Goal: Ask a question

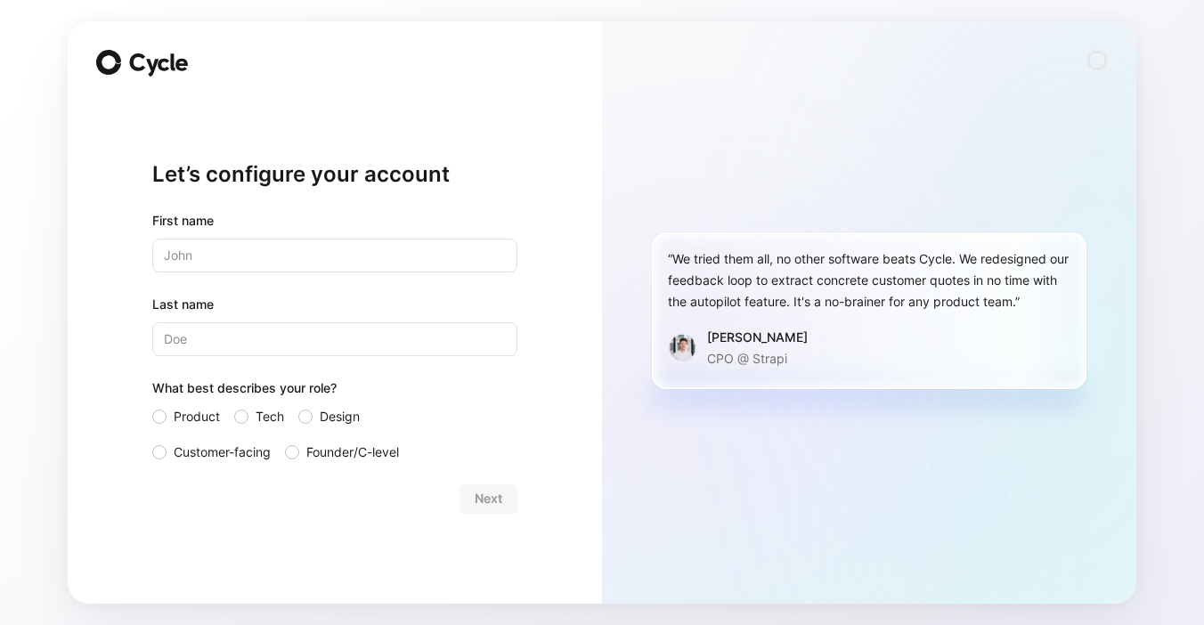
click at [294, 244] on input "text" at bounding box center [334, 256] width 365 height 34
type input "[PERSON_NAME]"
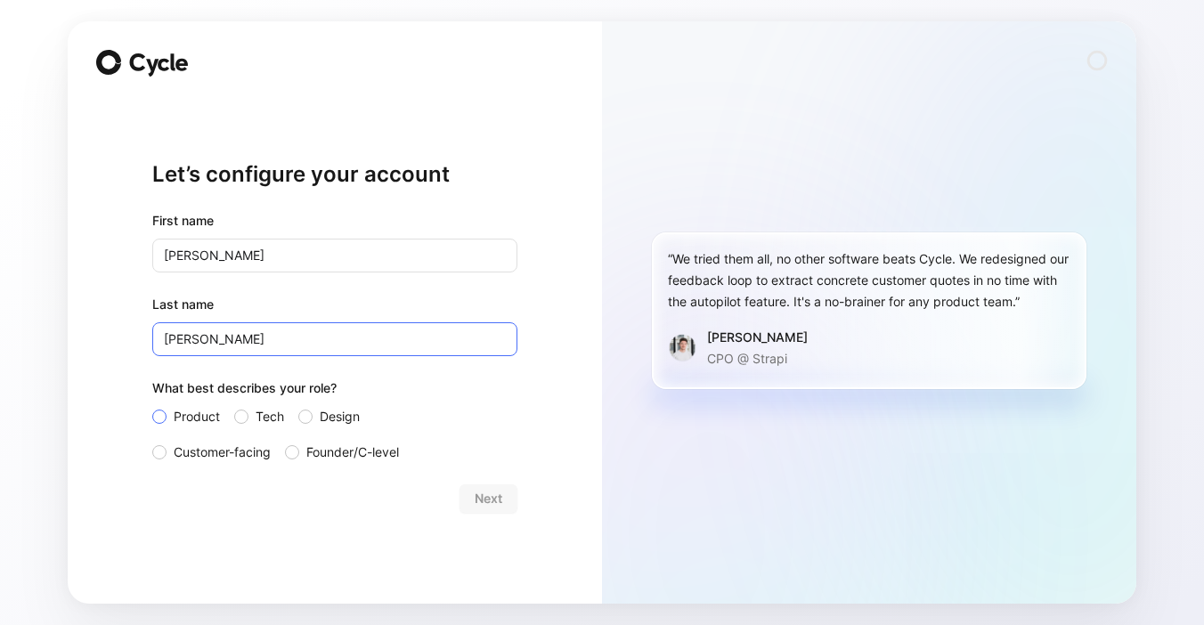
type input "[PERSON_NAME]"
click at [161, 413] on div at bounding box center [159, 417] width 14 height 14
click at [152, 406] on input "Product" at bounding box center [152, 406] width 0 height 0
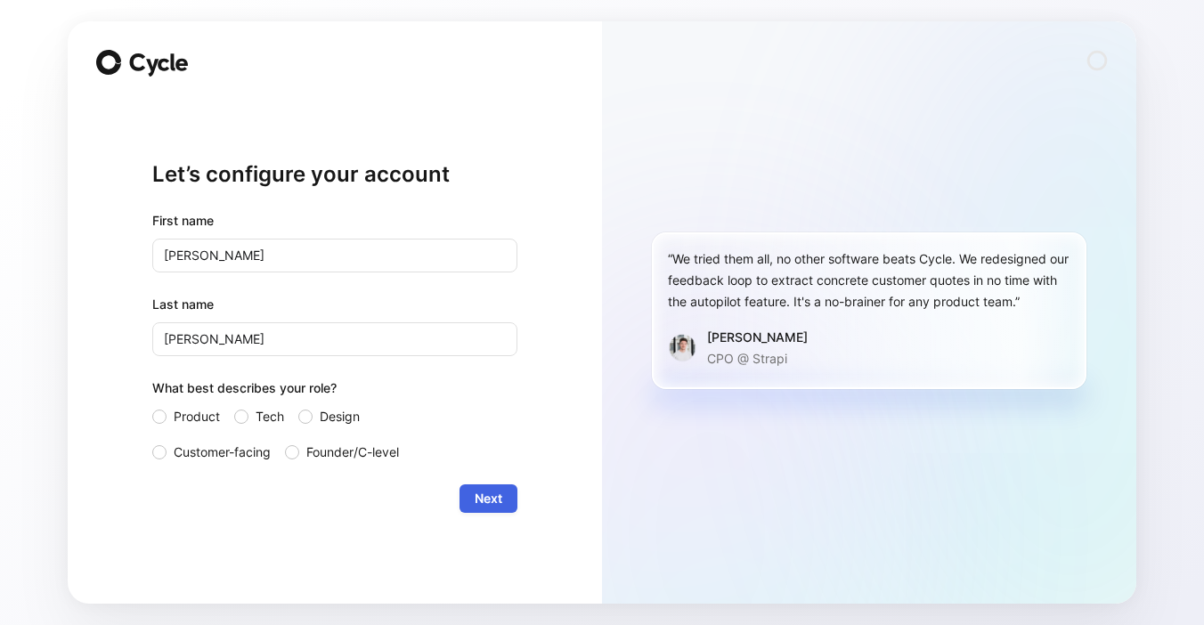
click at [477, 499] on span "Next" at bounding box center [489, 498] width 28 height 21
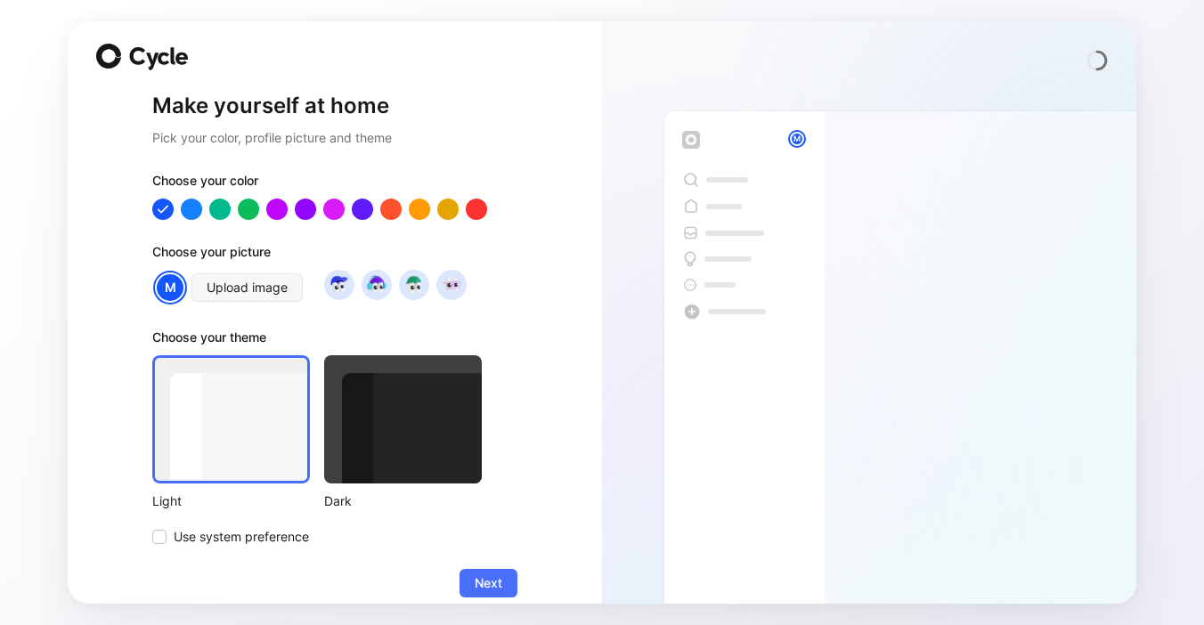
scroll to position [17, 0]
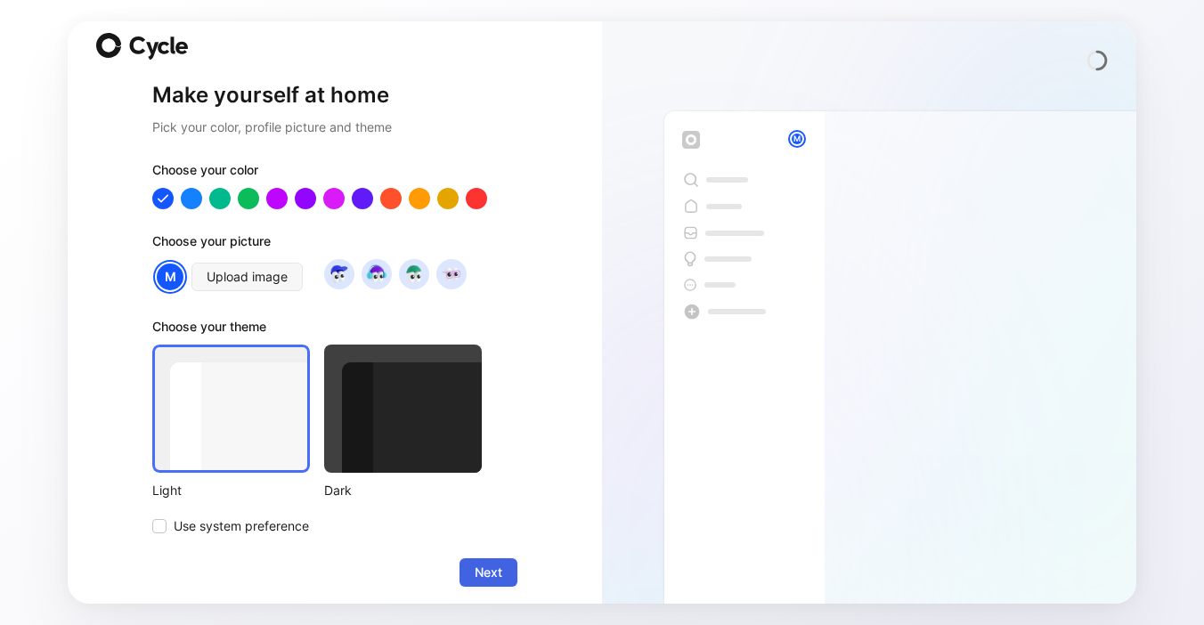
click at [501, 583] on span "Next" at bounding box center [489, 572] width 28 height 21
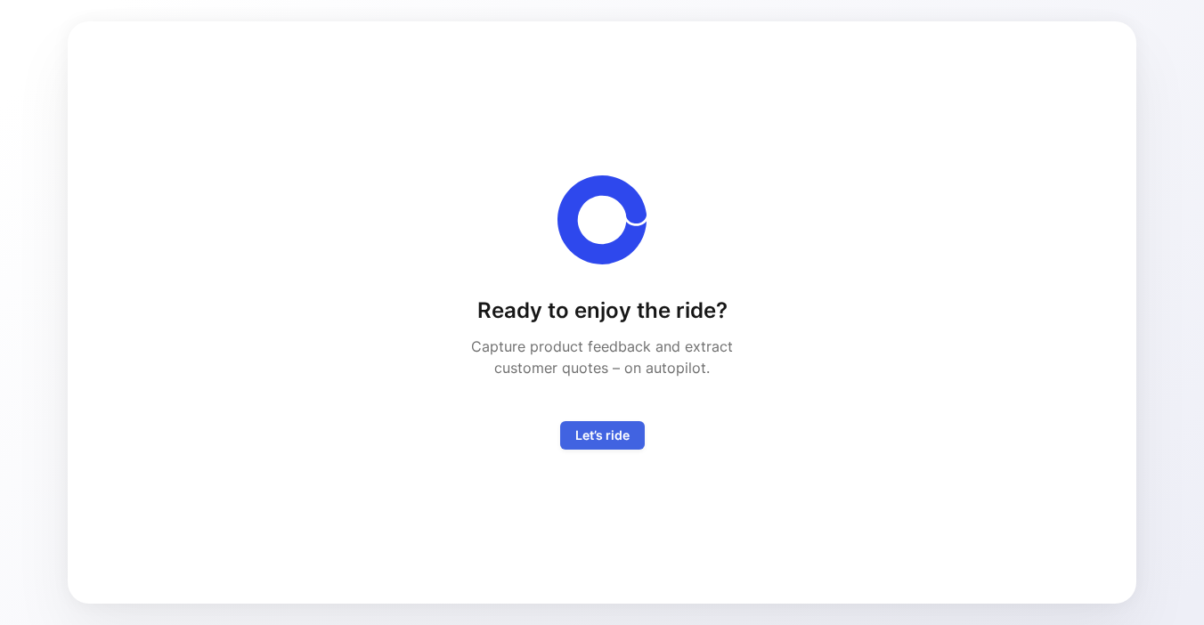
click at [619, 437] on span "Let’s ride" at bounding box center [602, 435] width 54 height 21
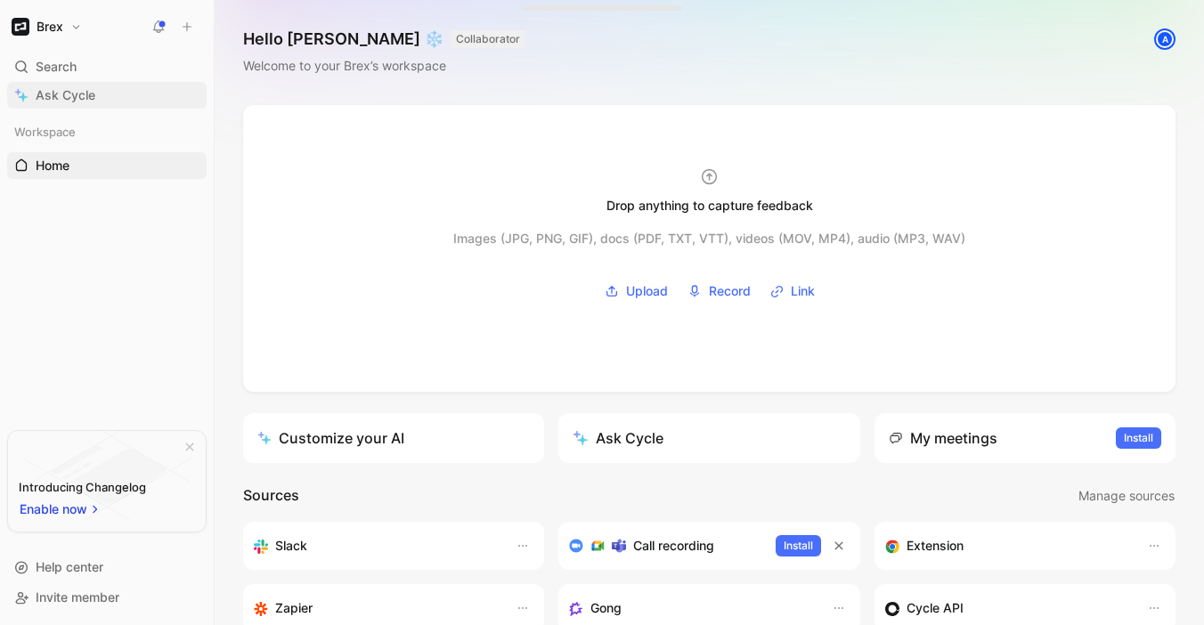
click at [61, 94] on span "Ask Cycle" at bounding box center [66, 95] width 60 height 21
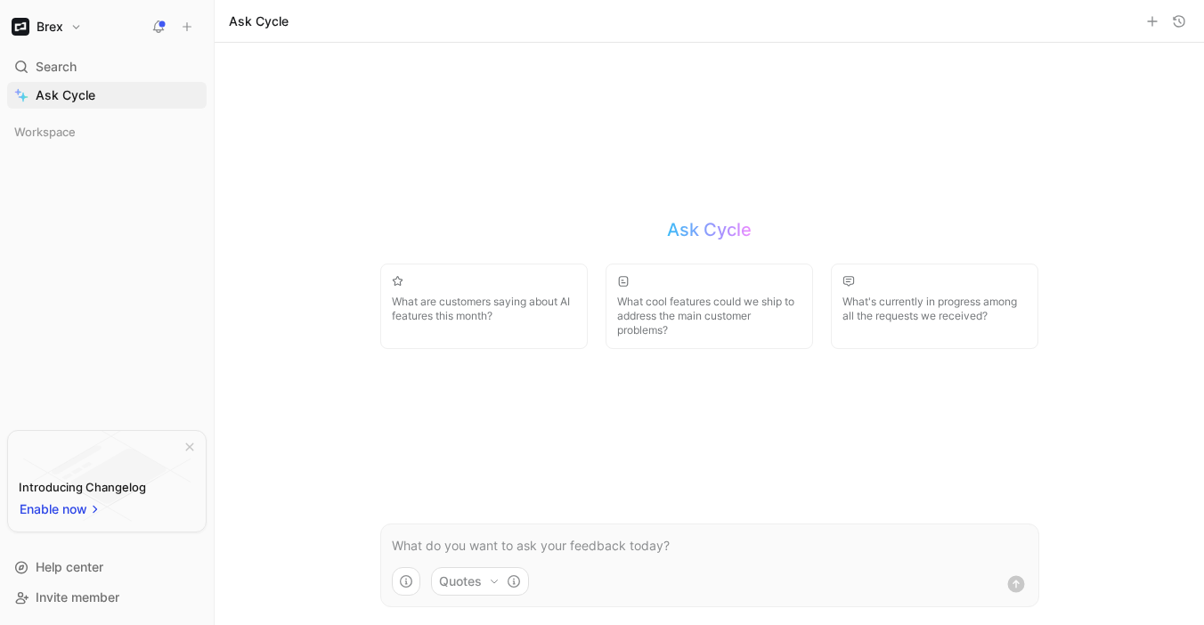
click at [502, 551] on p at bounding box center [710, 545] width 636 height 21
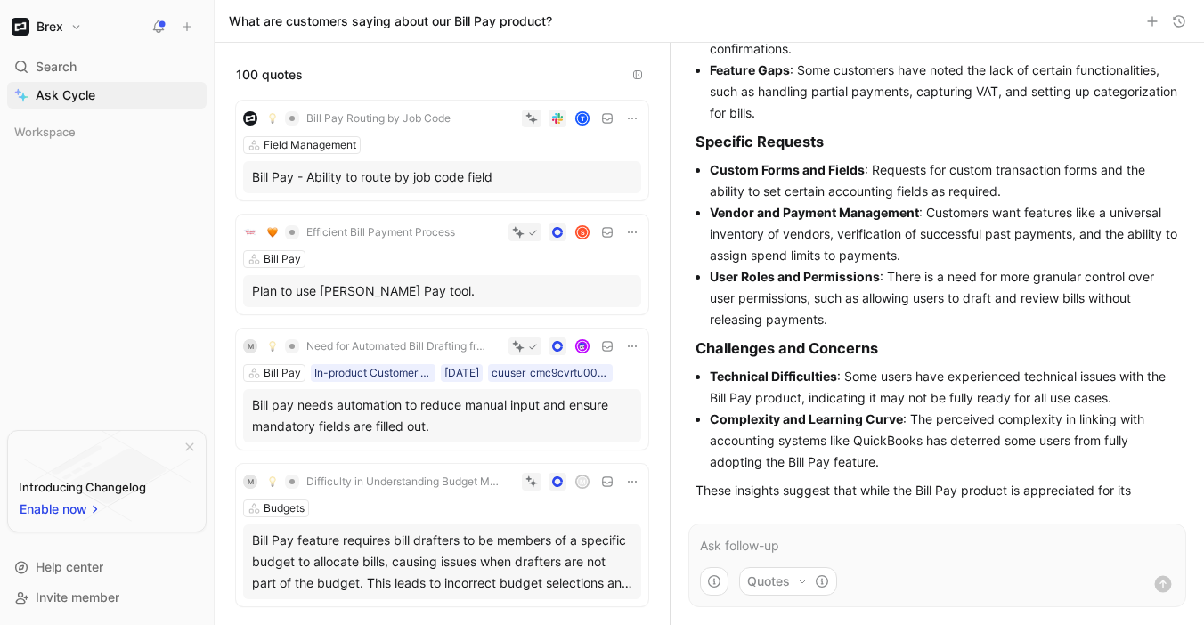
click at [819, 412] on strong "Complexity and Learning Curve" at bounding box center [806, 419] width 193 height 15
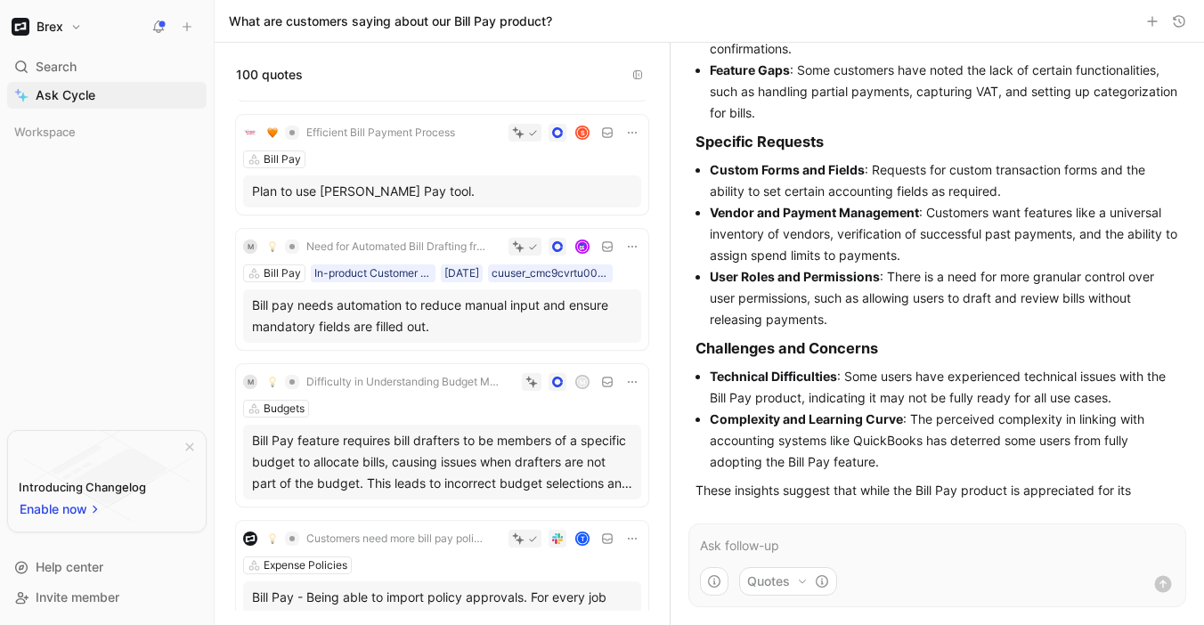
click at [746, 543] on p at bounding box center [937, 545] width 475 height 21
click at [770, 584] on button "Quotes" at bounding box center [788, 581] width 98 height 29
click at [902, 583] on html "Brex Search ⌘ K Ask Cycle Workspace To pick up a draggable item, press the spac…" at bounding box center [602, 312] width 1204 height 625
click at [904, 559] on form "Can you pull me some Quotes" at bounding box center [938, 566] width 498 height 84
click at [917, 546] on p "Can you pull me some" at bounding box center [937, 545] width 475 height 21
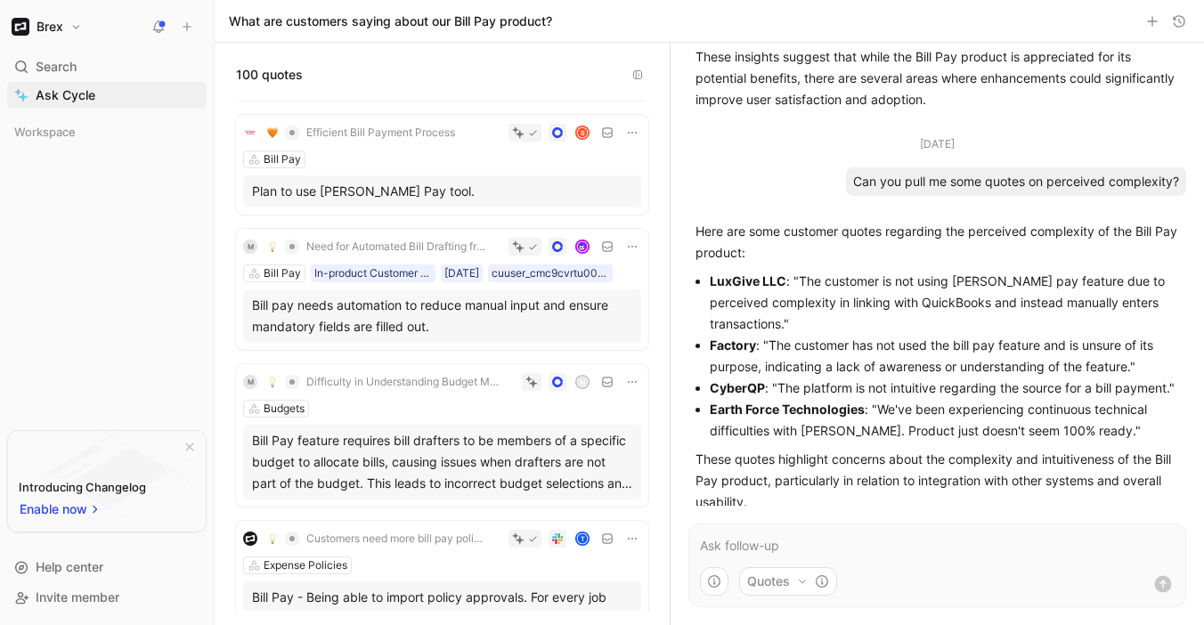
scroll to position [0, 0]
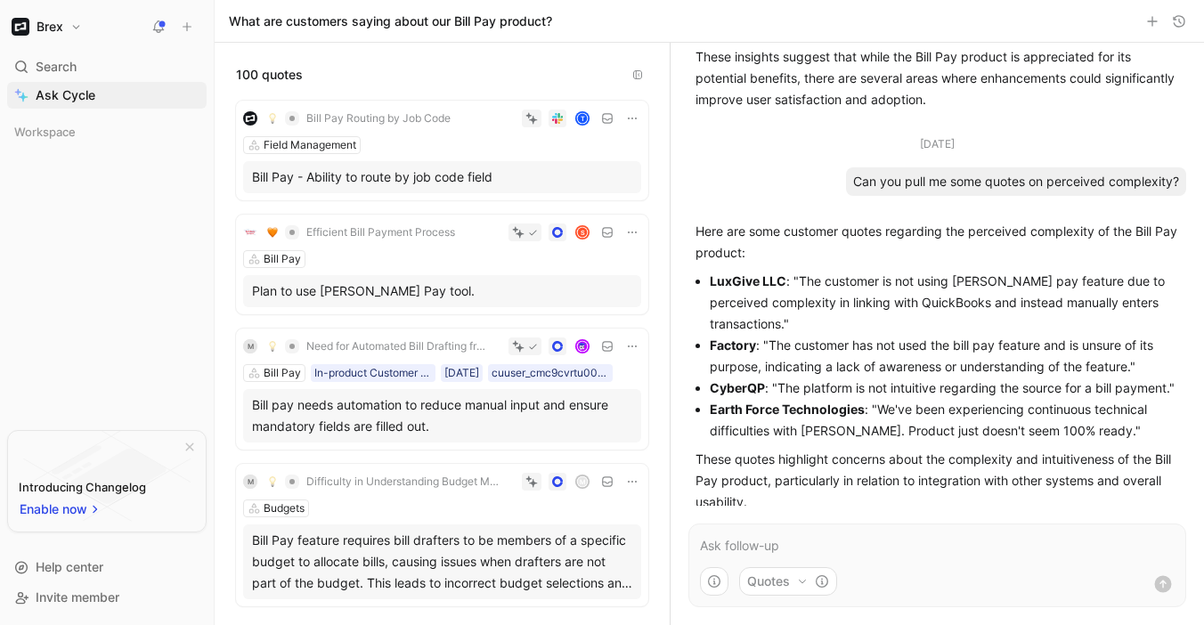
click at [745, 547] on p at bounding box center [937, 545] width 475 height 21
click at [61, 99] on span "Ask Cycle" at bounding box center [66, 95] width 60 height 21
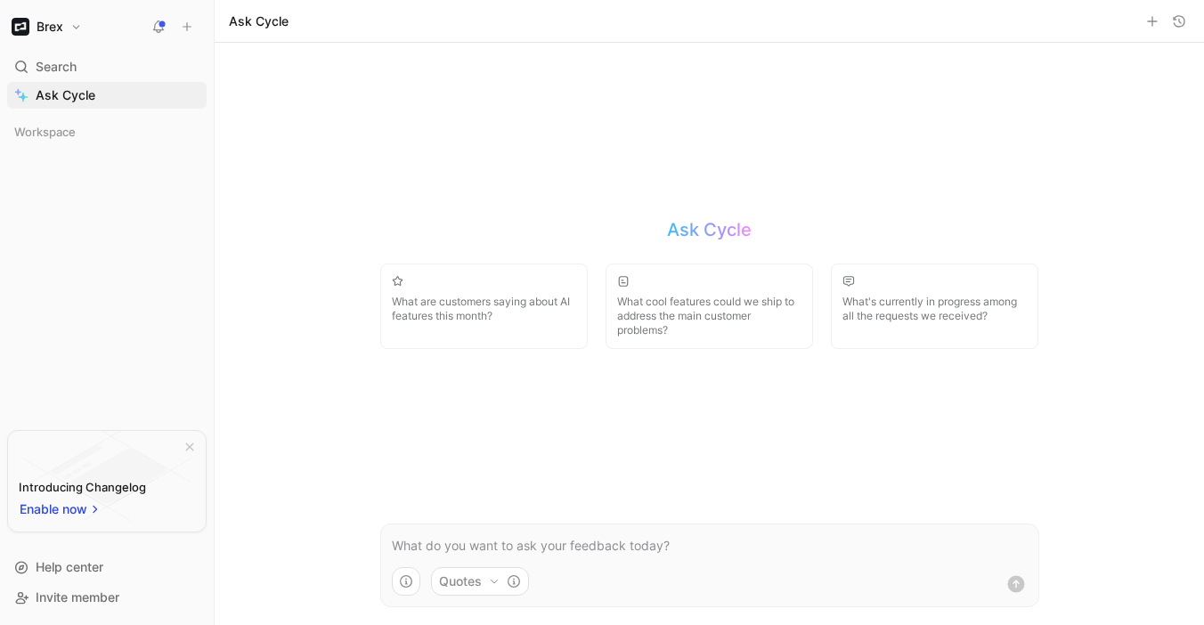
click at [530, 541] on p at bounding box center [710, 545] width 636 height 21
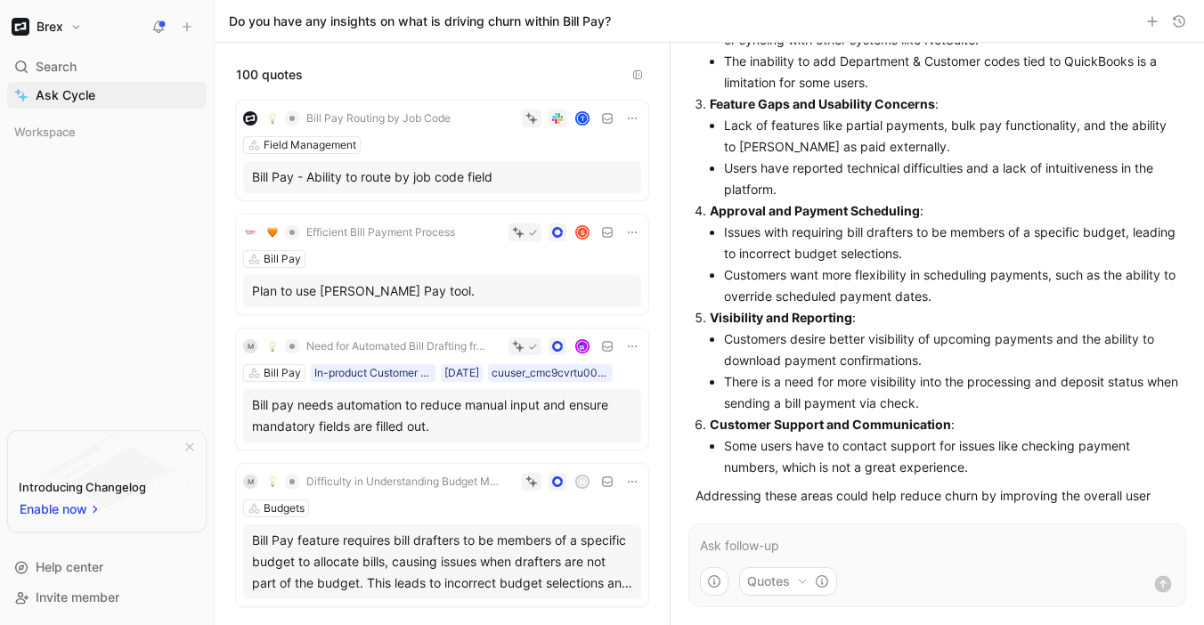
scroll to position [301, 0]
